Goal: Use online tool/utility: Utilize a website feature to perform a specific function

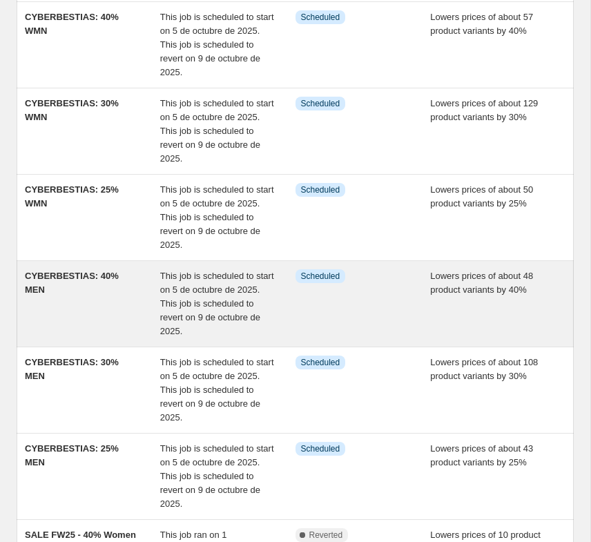
scroll to position [144, 0]
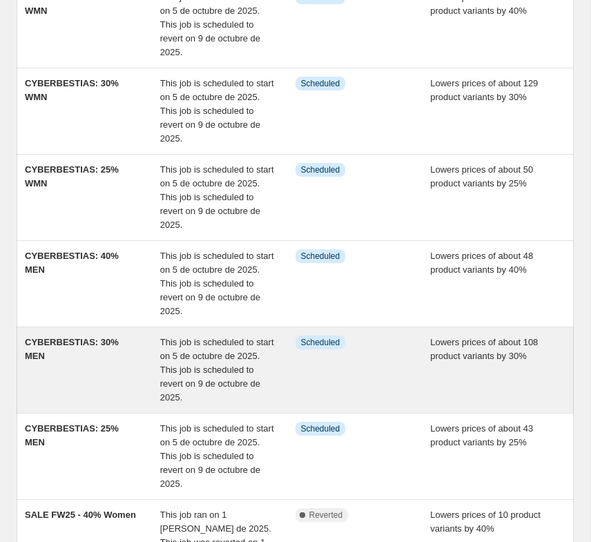
click at [66, 378] on div "CYBERBESTIAS: 30% MEN" at bounding box center [92, 369] width 135 height 69
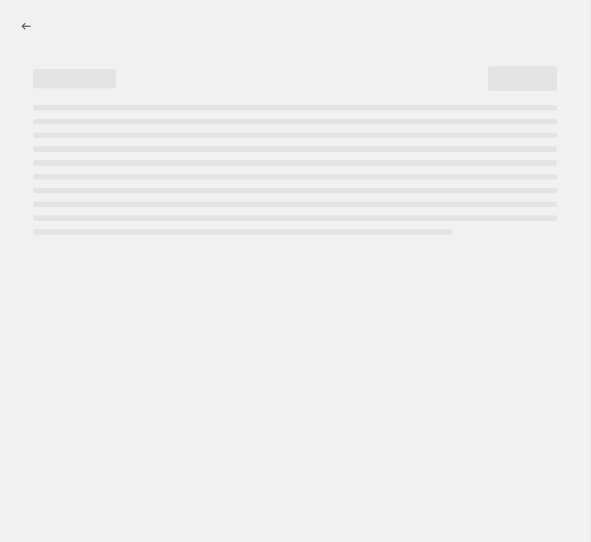
select select "percentage"
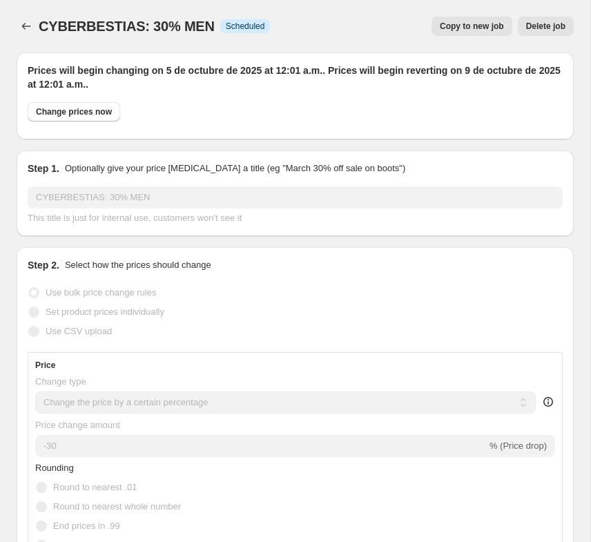
select select "collection"
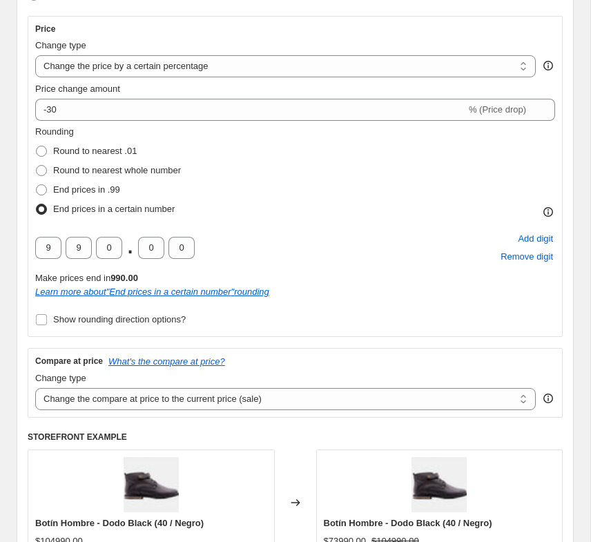
scroll to position [313, 0]
